Goal: Transaction & Acquisition: Purchase product/service

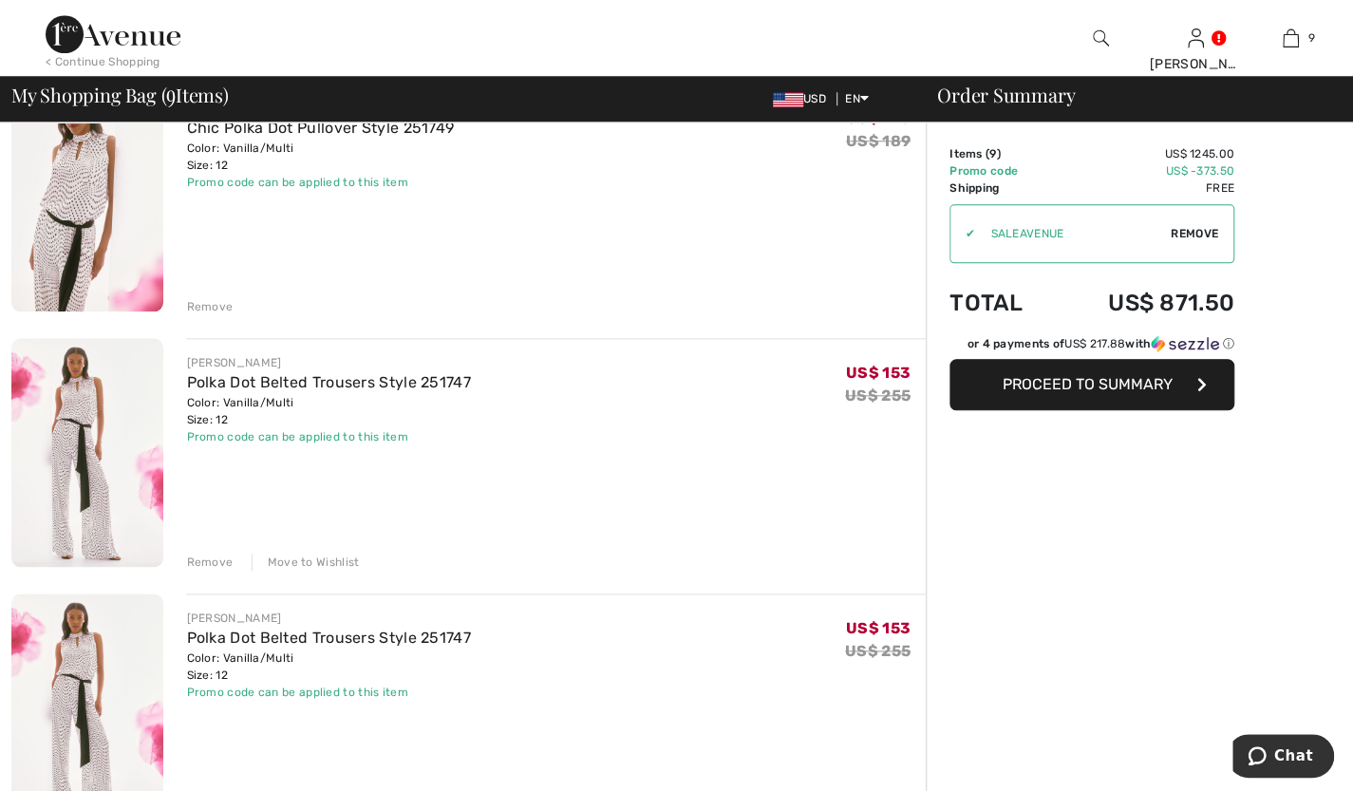
scroll to position [964, 0]
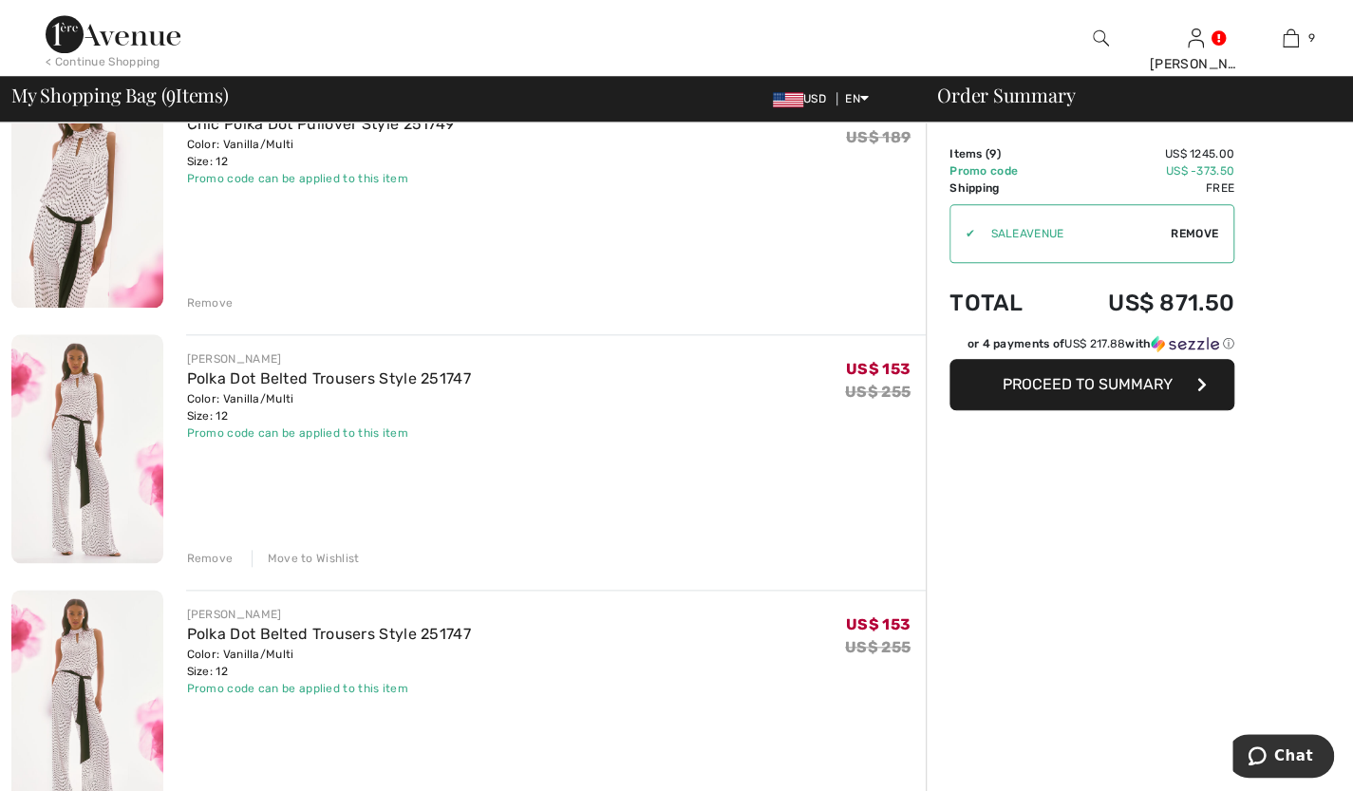
click at [212, 562] on div "Remove" at bounding box center [209, 558] width 47 height 17
click at [203, 552] on div "Remove" at bounding box center [209, 558] width 47 height 17
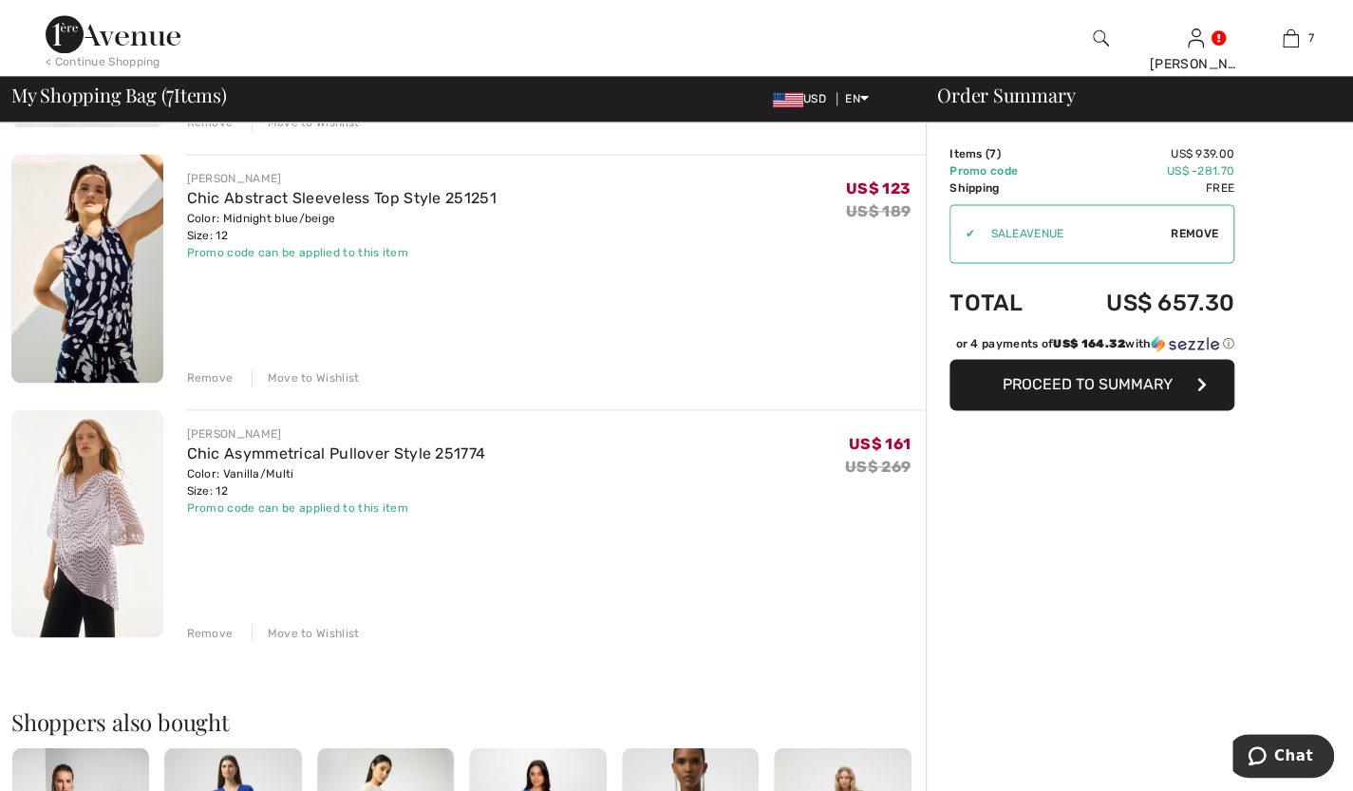
scroll to position [1400, 0]
click at [323, 384] on div "JOSEPH RIBKOFF Off-the-Shoulder Relaxed Fit Pullover Style 252227 Color: Blue/v…" at bounding box center [468, 146] width 914 height 2536
click at [289, 371] on div "Move to Wishlist" at bounding box center [306, 376] width 108 height 17
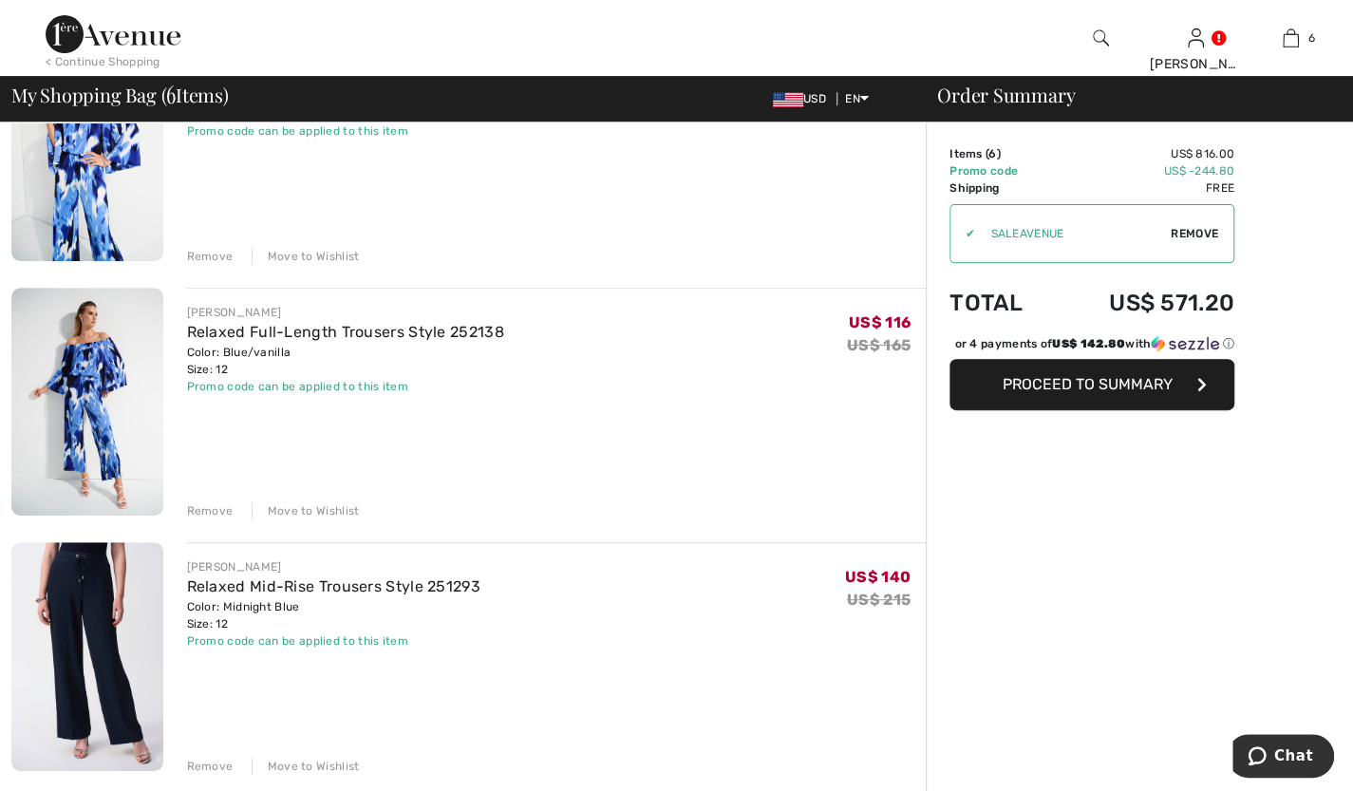
scroll to position [245, 0]
click at [308, 253] on div "Move to Wishlist" at bounding box center [306, 257] width 108 height 17
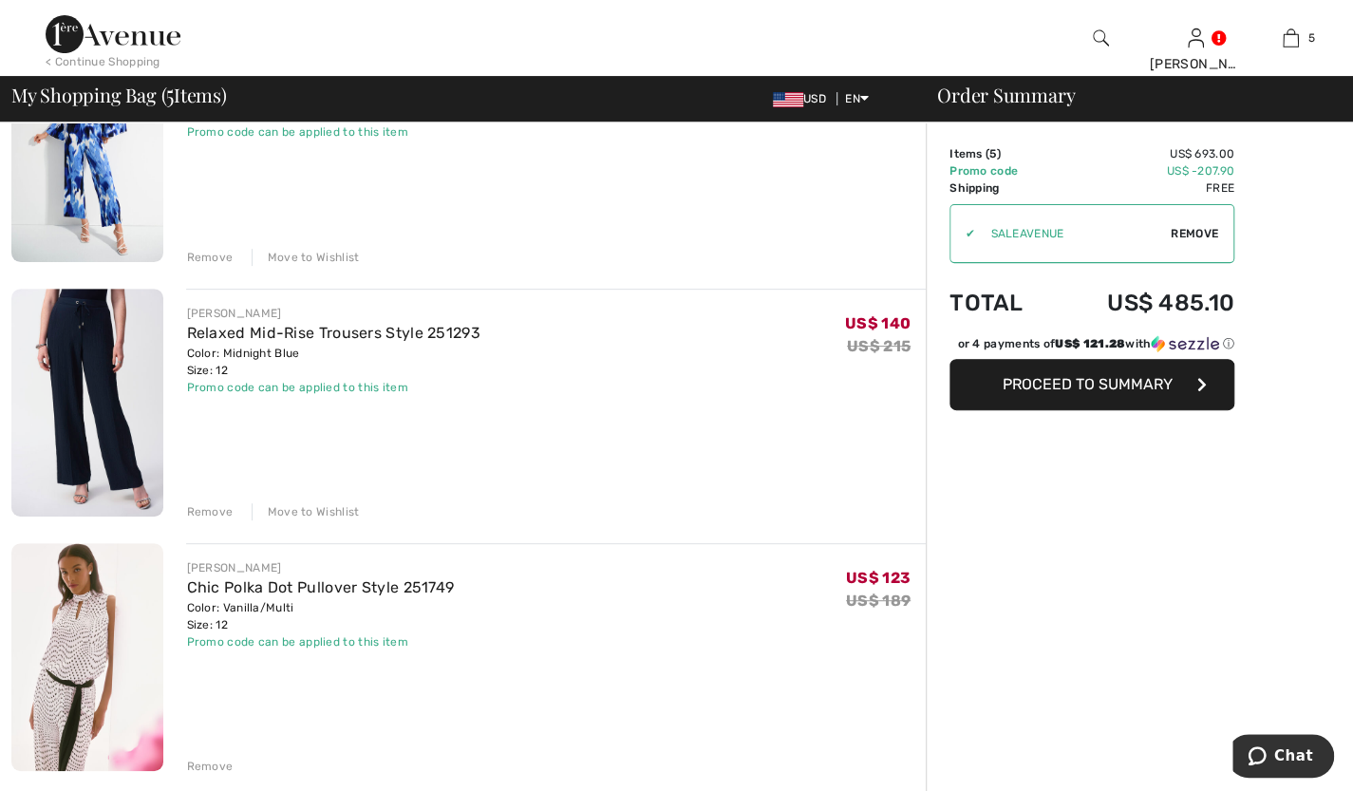
scroll to position [222, 0]
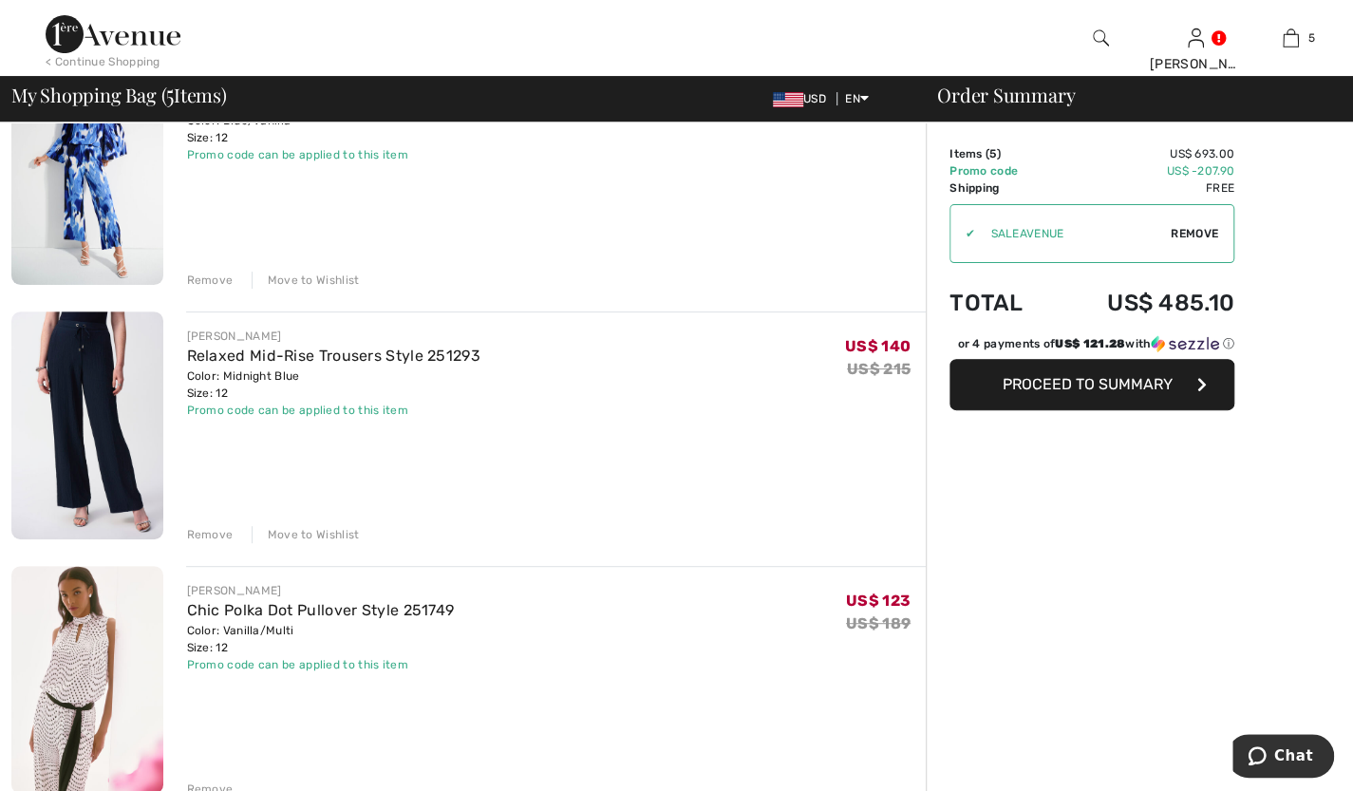
click at [319, 283] on div "Move to Wishlist" at bounding box center [306, 279] width 108 height 17
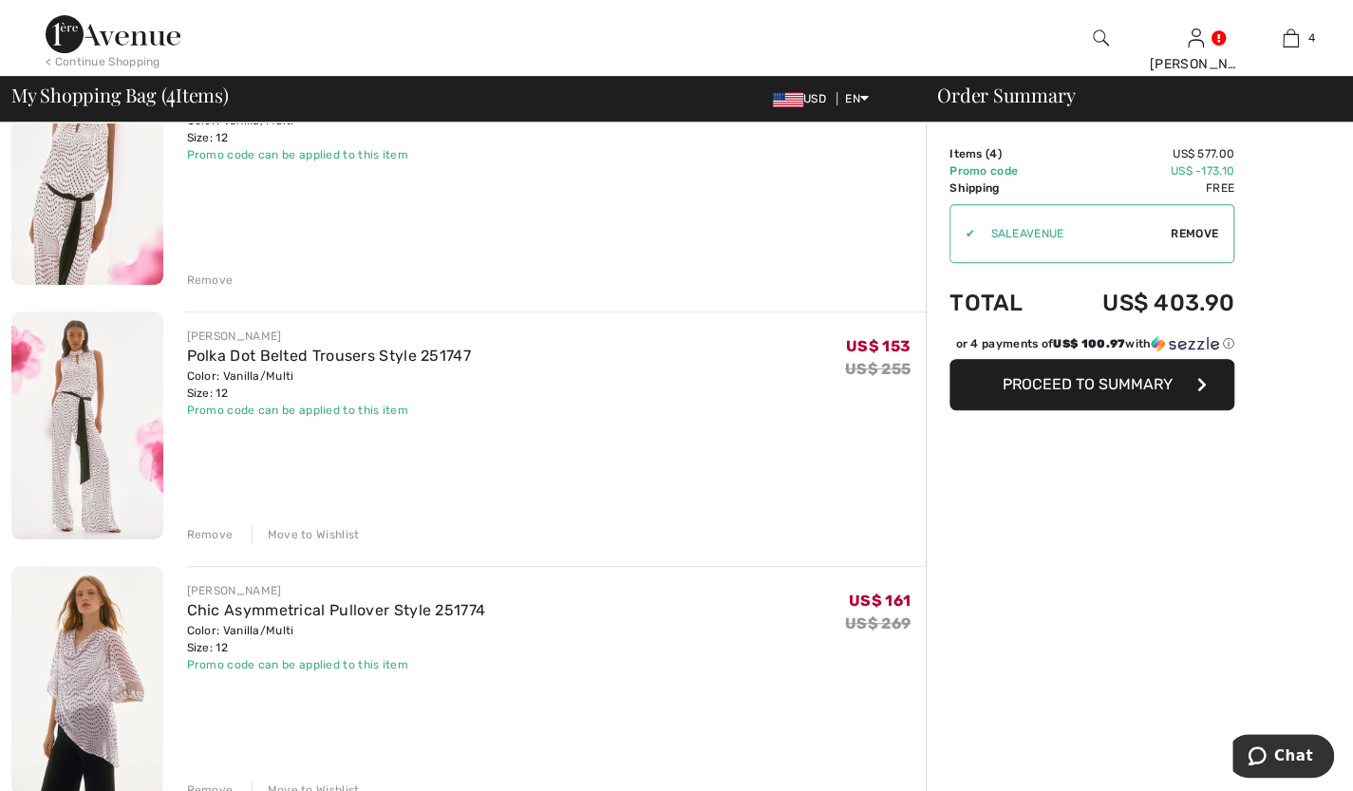
scroll to position [478, 0]
click at [1128, 378] on span "Proceed to Summary" at bounding box center [1087, 384] width 170 height 18
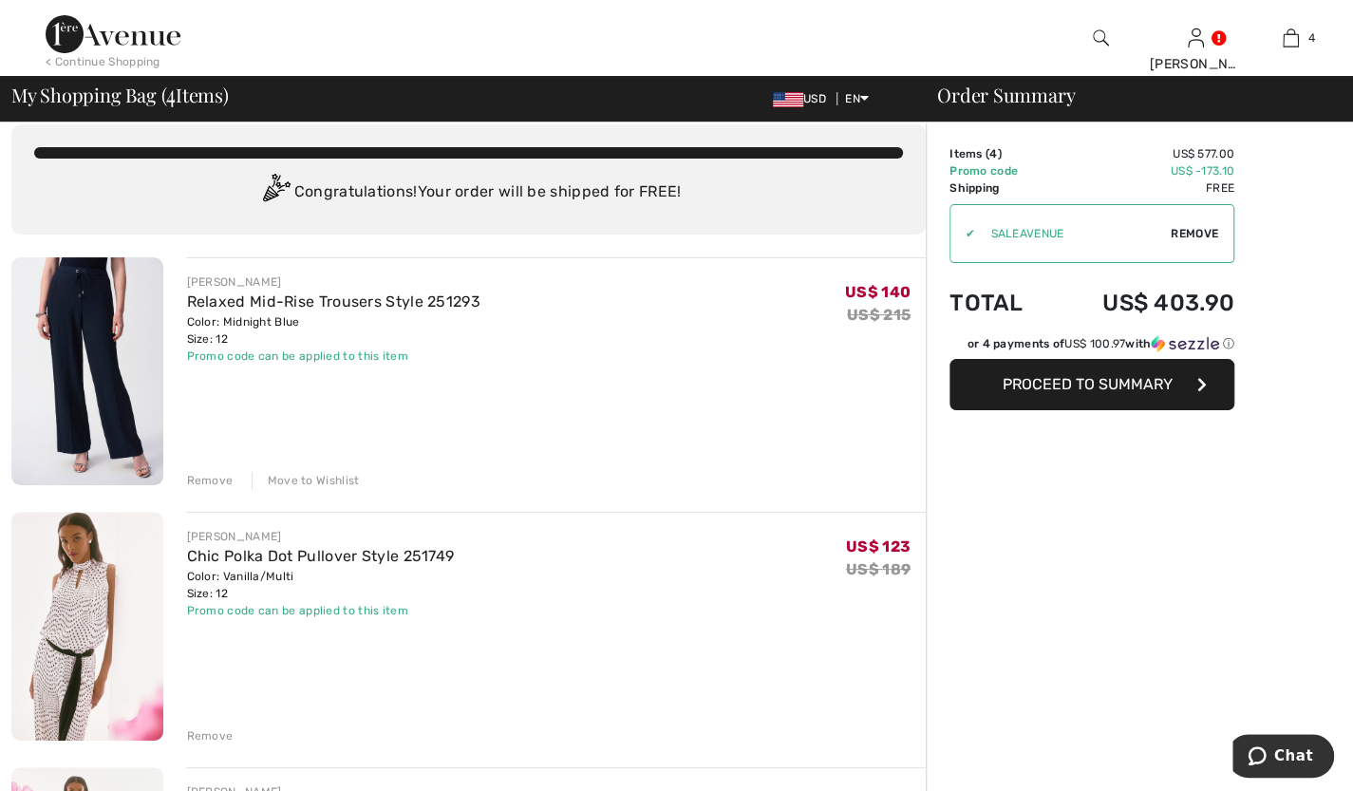
scroll to position [16, 0]
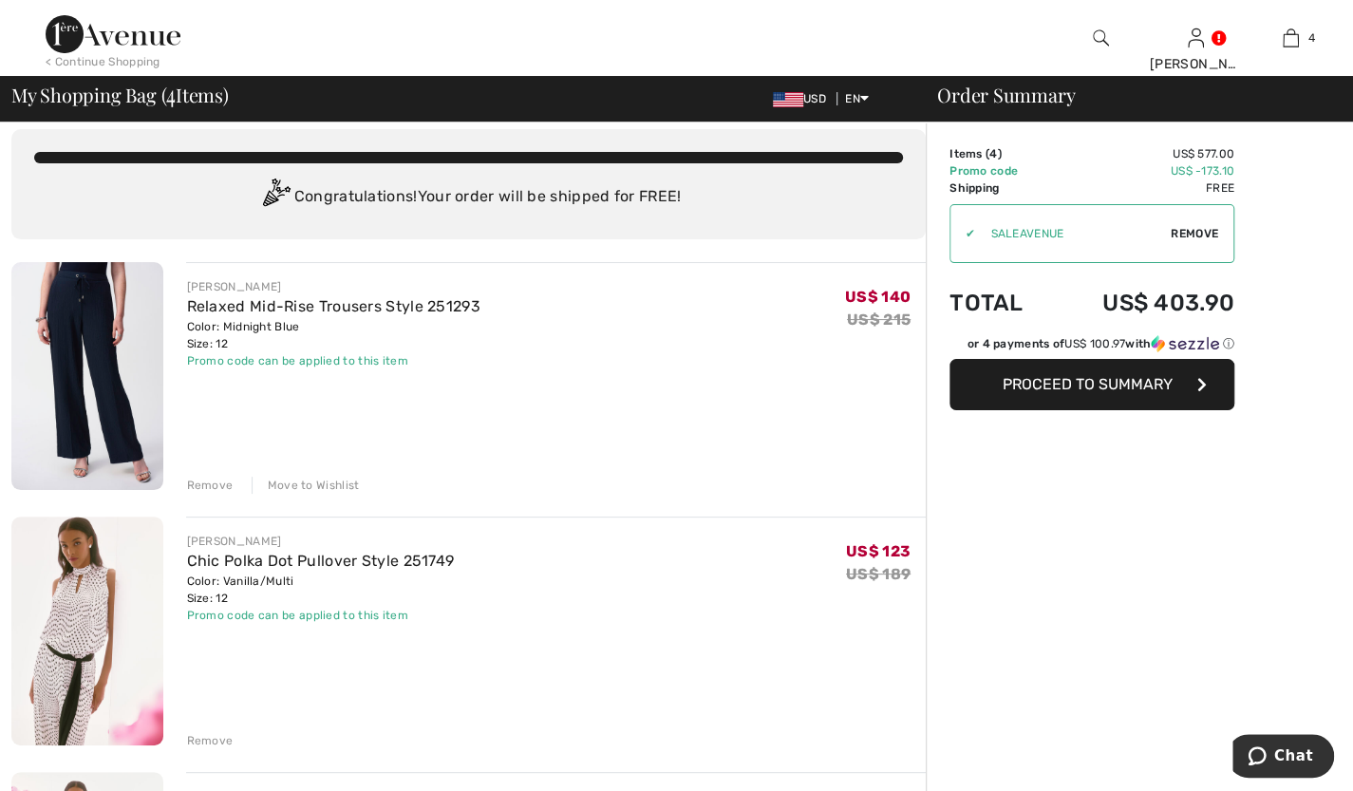
click at [342, 488] on div "Move to Wishlist" at bounding box center [306, 485] width 108 height 17
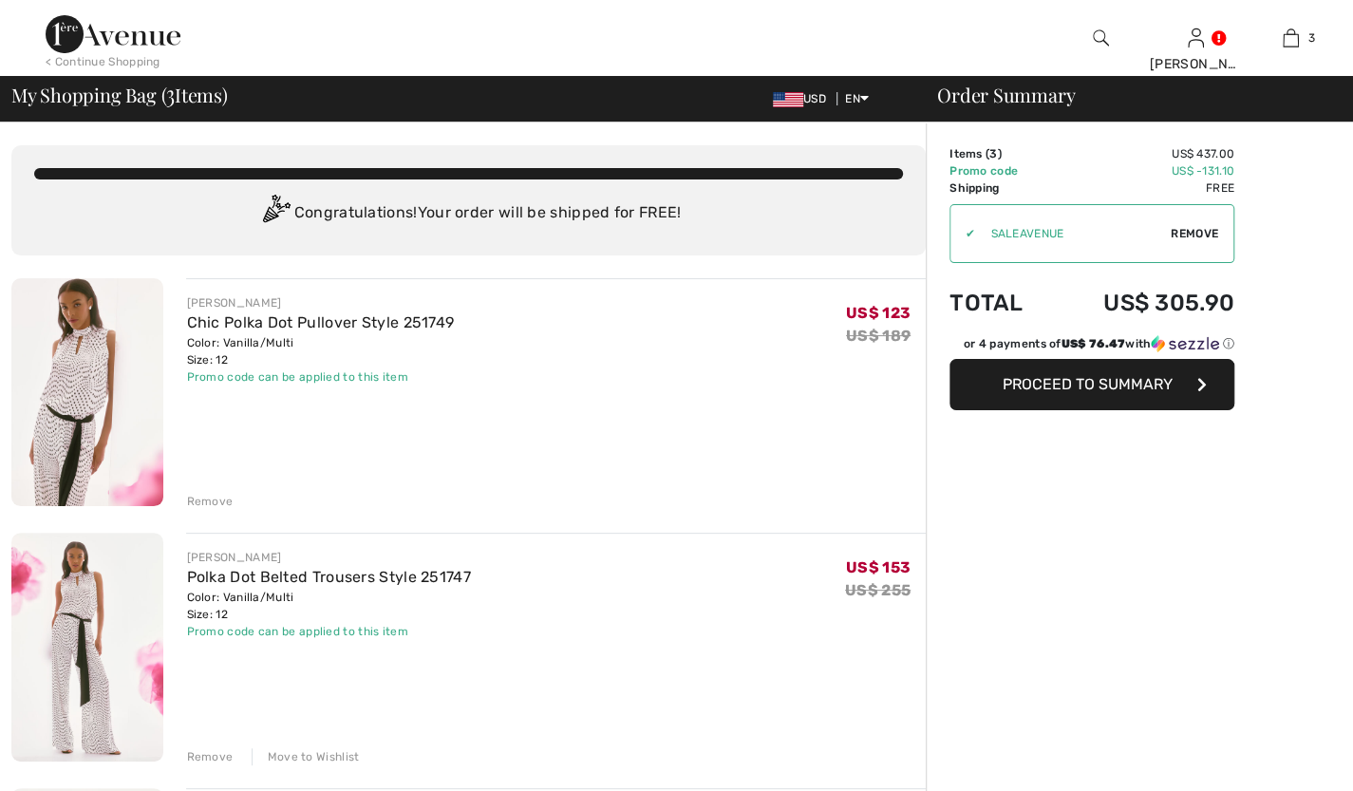
scroll to position [0, 0]
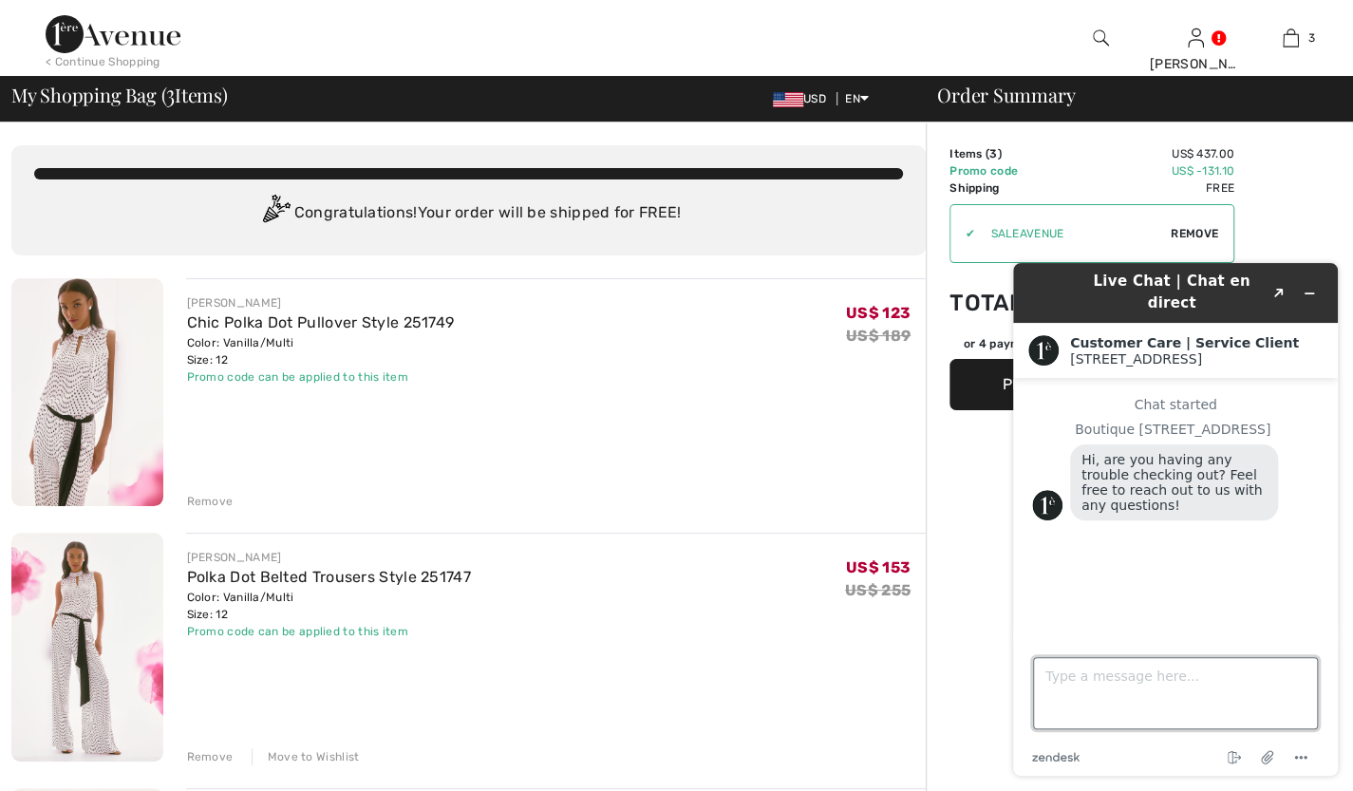
click at [1059, 670] on textarea "Type a message here..." at bounding box center [1175, 693] width 285 height 72
type textarea "No but I would need to delay shipping until the 10th....is that possible?"
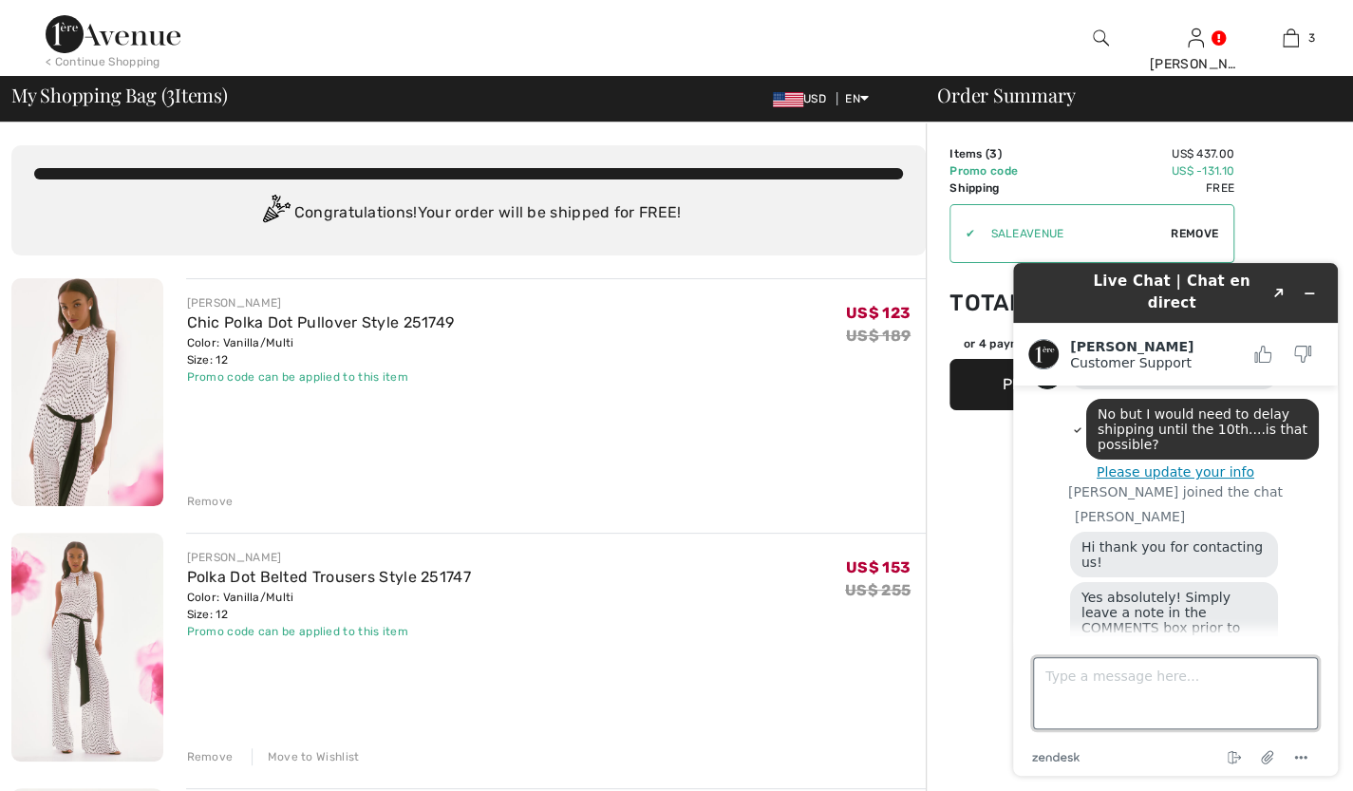
scroll to position [184, 0]
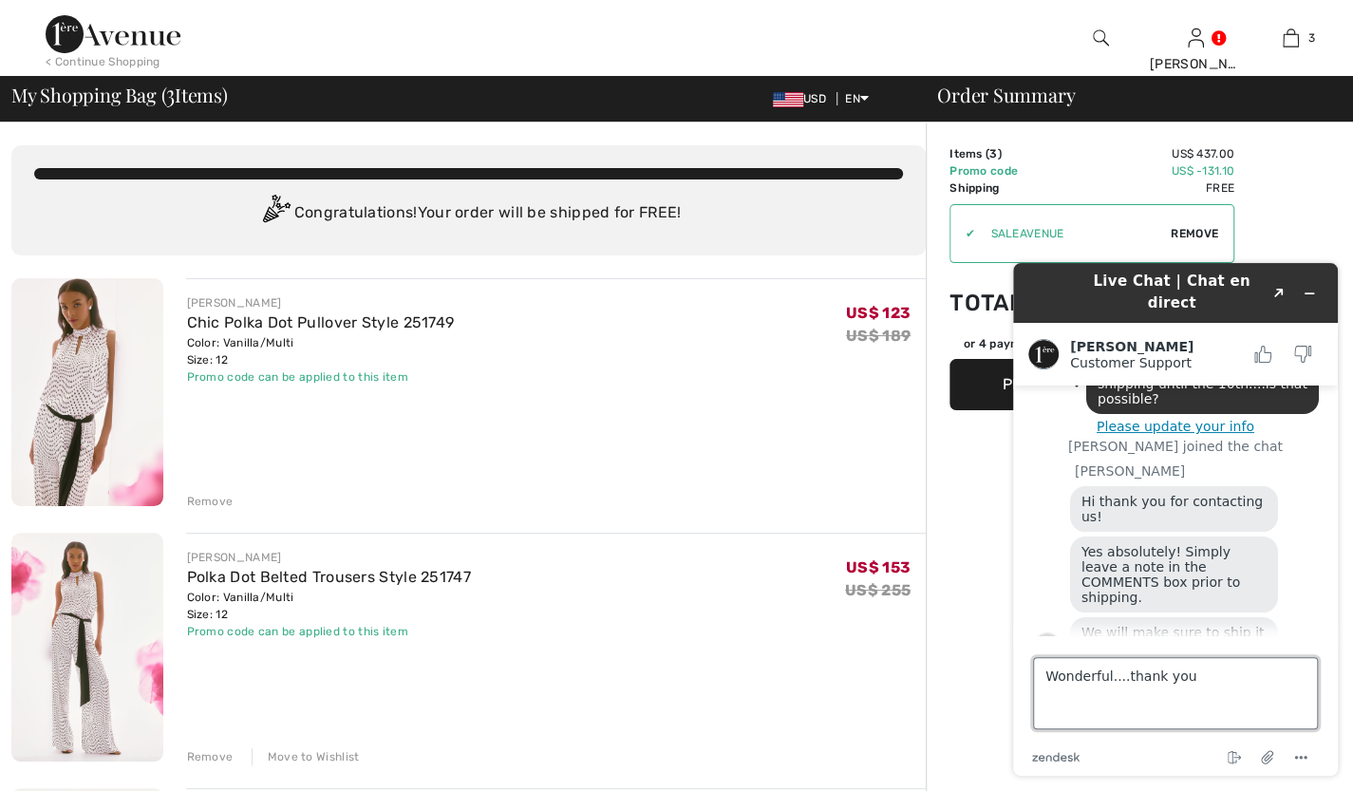
type textarea "Wonderful....thank you!"
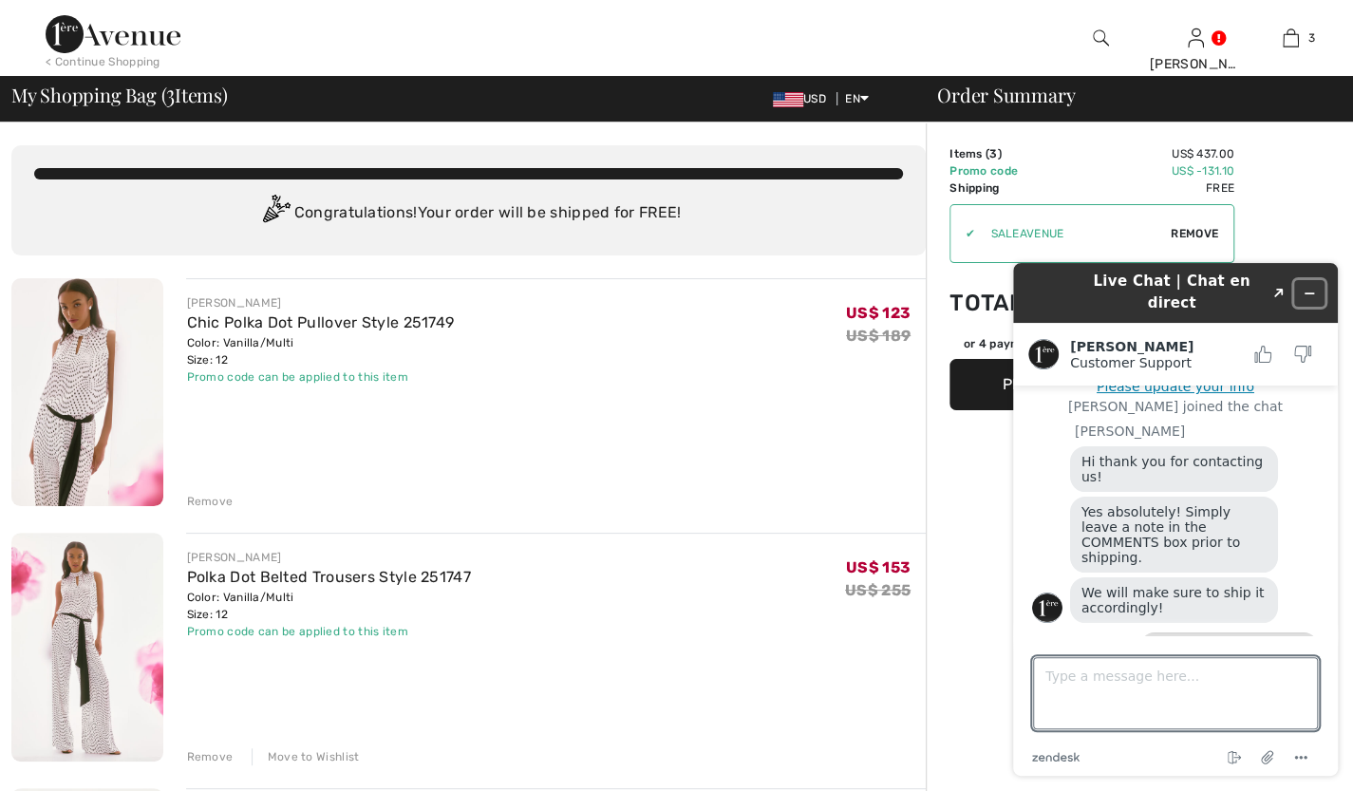
click at [1317, 280] on button "Minimize widget" at bounding box center [1309, 293] width 30 height 27
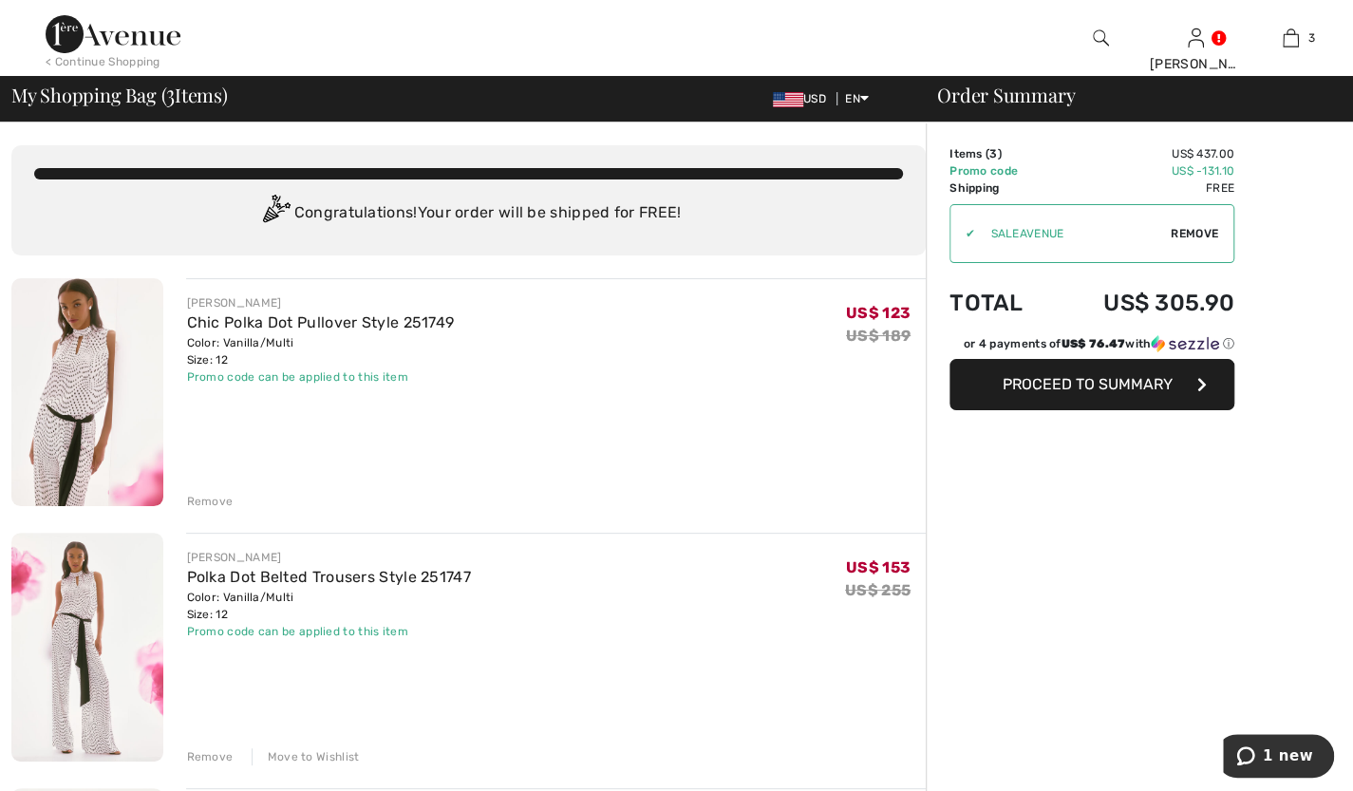
click at [1109, 390] on span "Proceed to Summary" at bounding box center [1087, 384] width 170 height 18
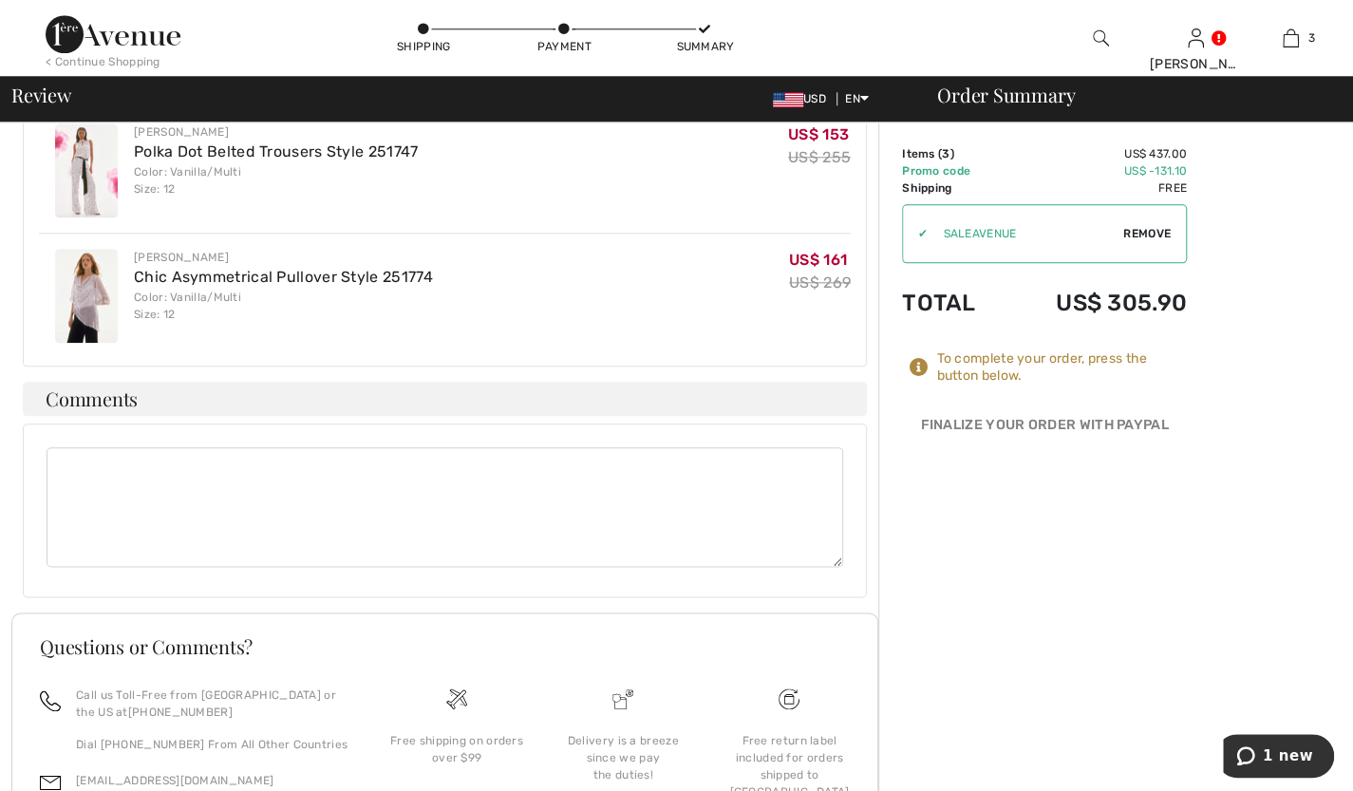
scroll to position [1000, 0]
click at [93, 445] on textarea at bounding box center [445, 505] width 796 height 120
click at [338, 445] on textarea "Please delay shipping so that arrival is the week of the 13th of October. Thank…" at bounding box center [445, 505] width 796 height 120
click at [458, 445] on textarea "Please delay shipping so that arrival is for the week of the 13th of October. T…" at bounding box center [445, 505] width 796 height 120
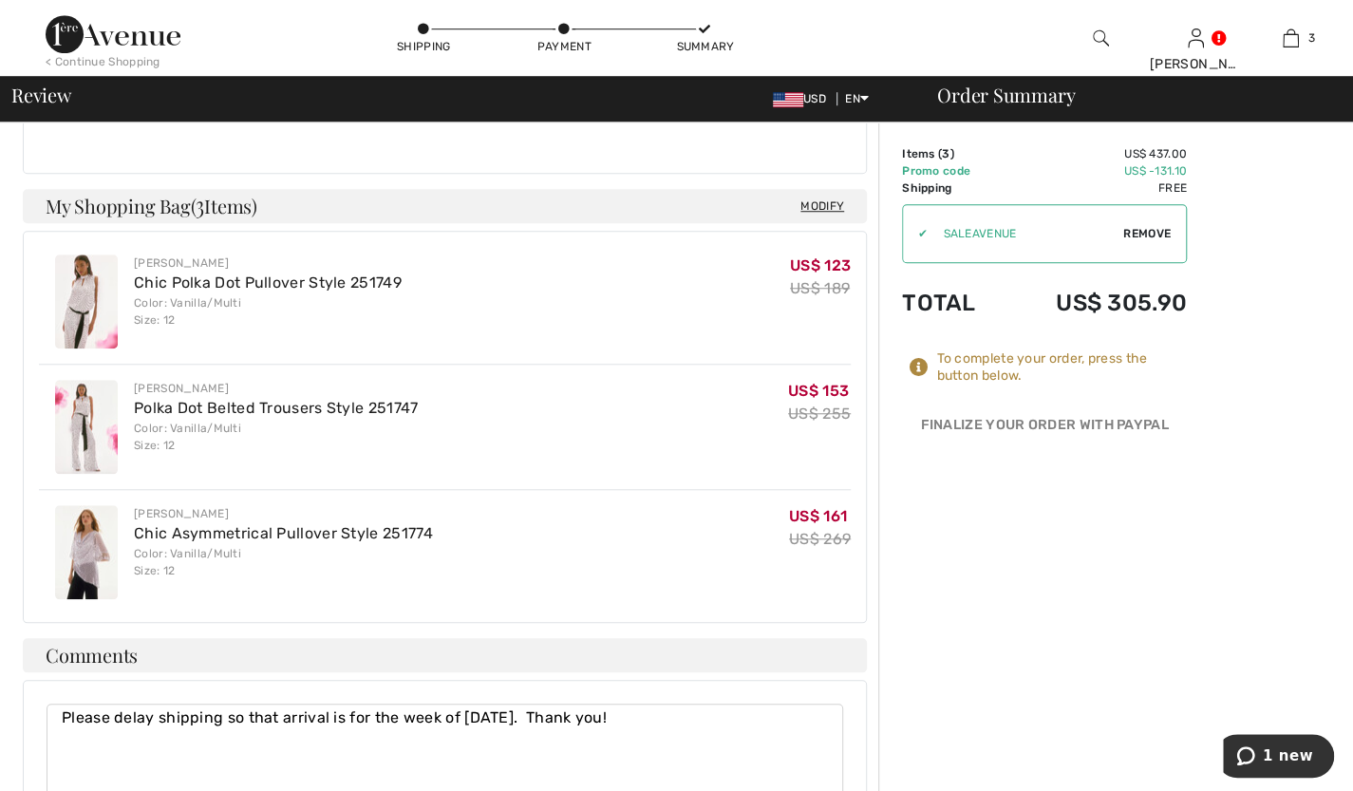
scroll to position [740, 0]
type textarea "Please delay shipping so that arrival is for the week of 13 October. Thank you!"
click at [308, 525] on link "Chic Asymmetrical Pullover Style 251774" at bounding box center [283, 534] width 299 height 18
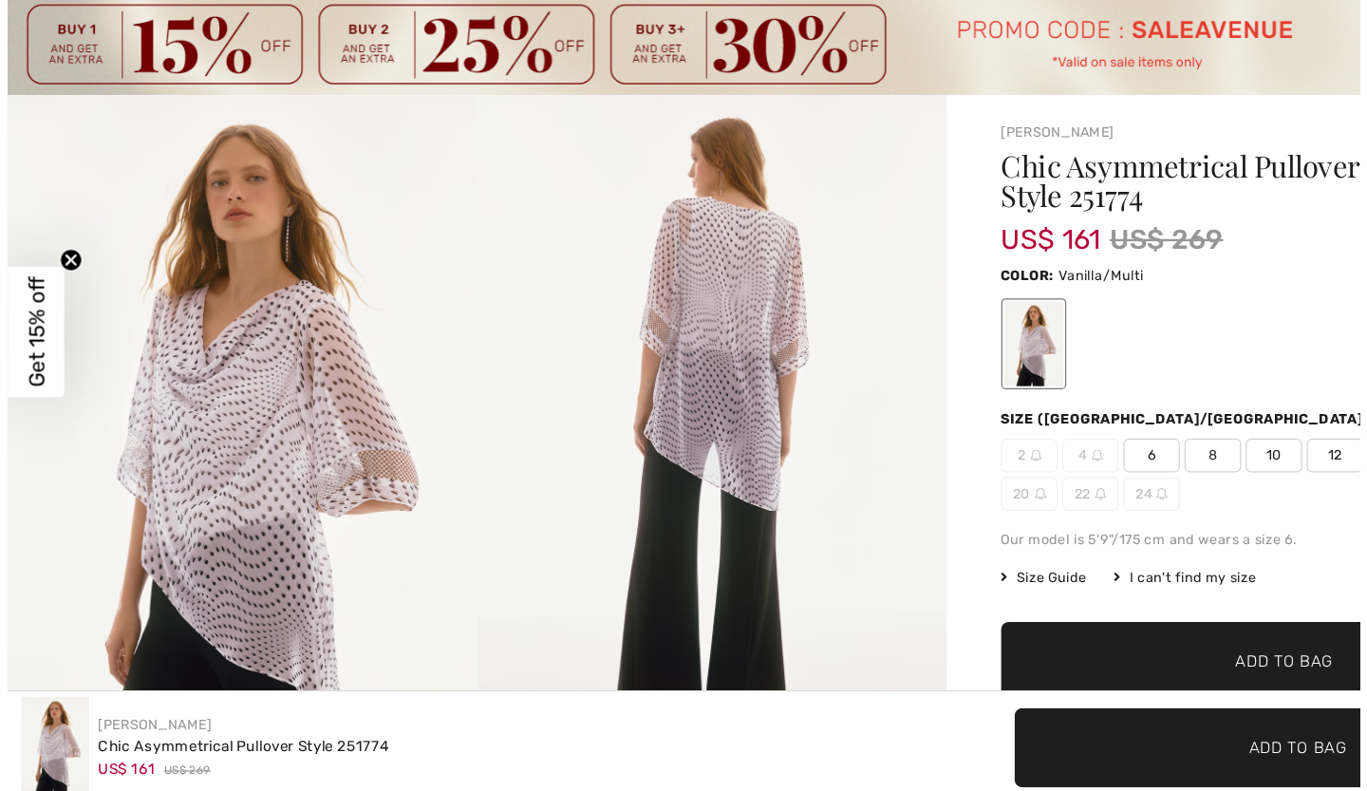
scroll to position [2, 0]
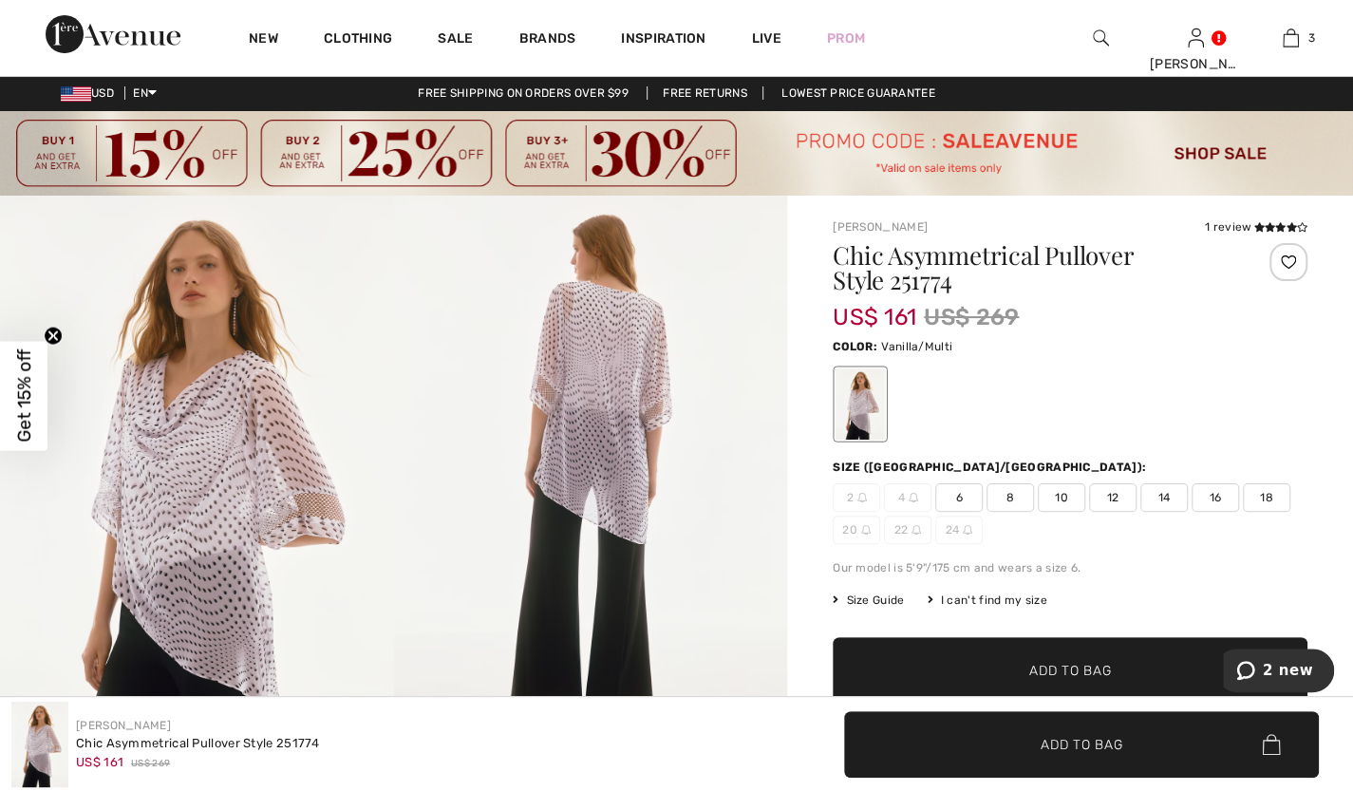
click at [1097, 33] on img at bounding box center [1101, 38] width 16 height 23
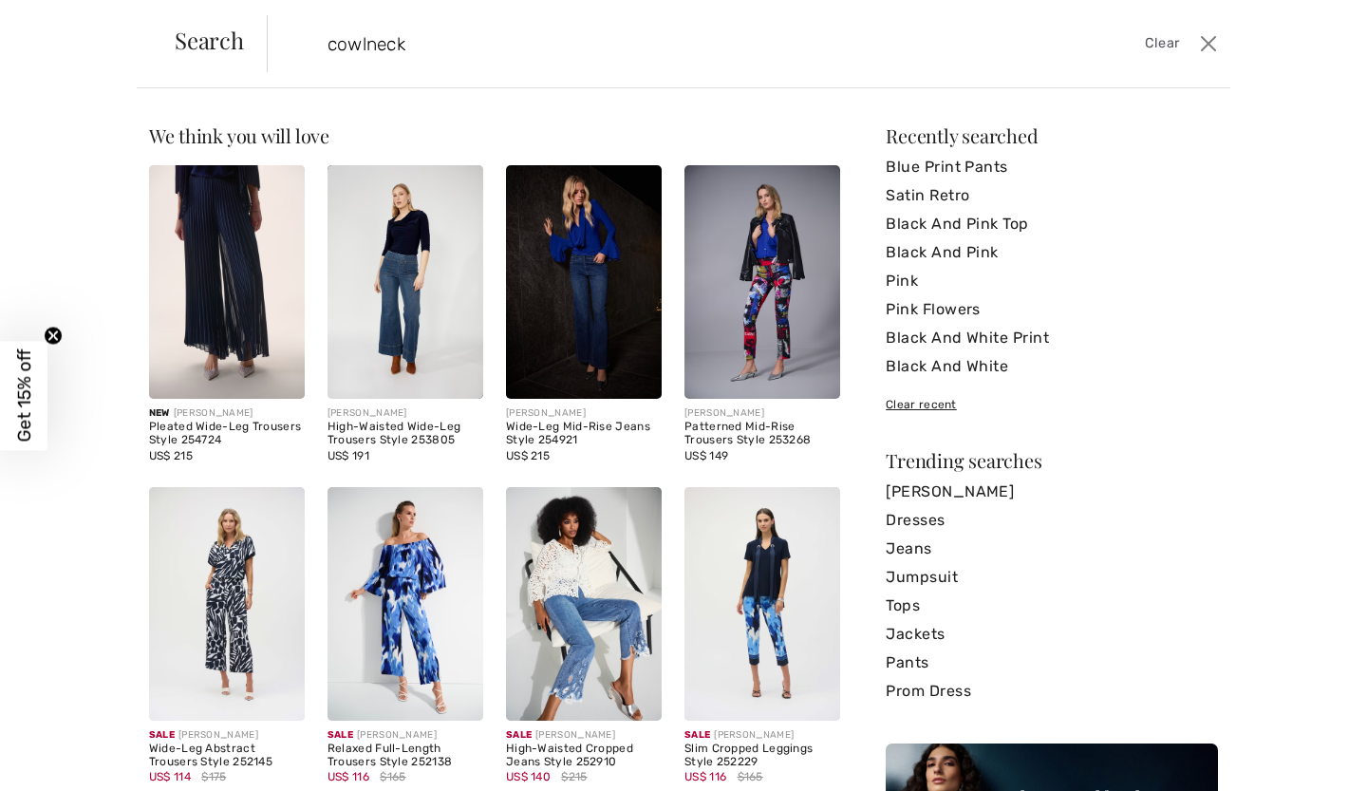
type input "cowlneck"
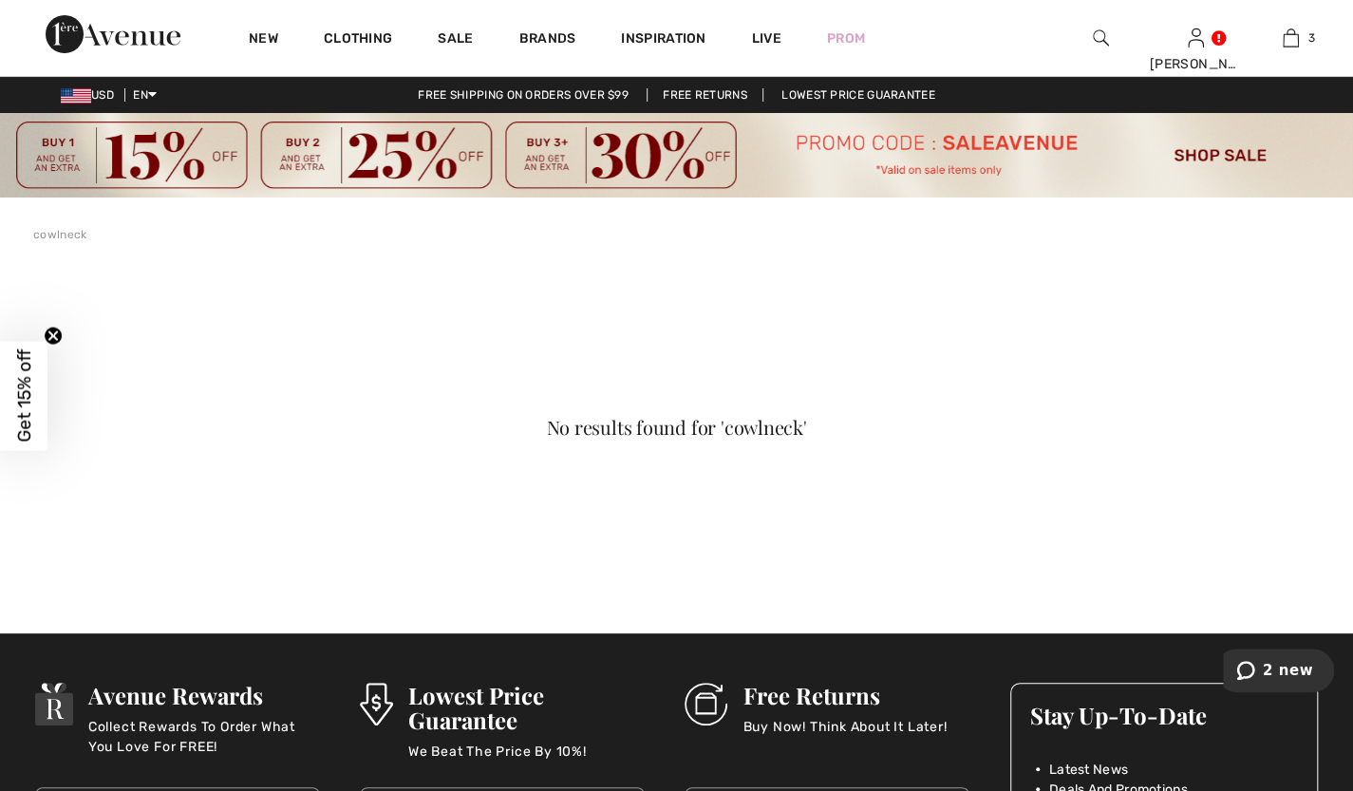
click at [45, 340] on circle "Close teaser" at bounding box center [54, 336] width 18 height 18
